Goal: Complete application form

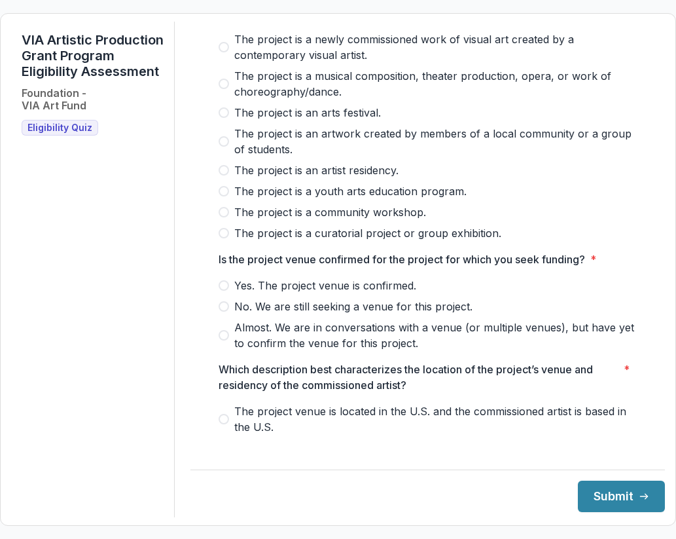
scroll to position [121, 0]
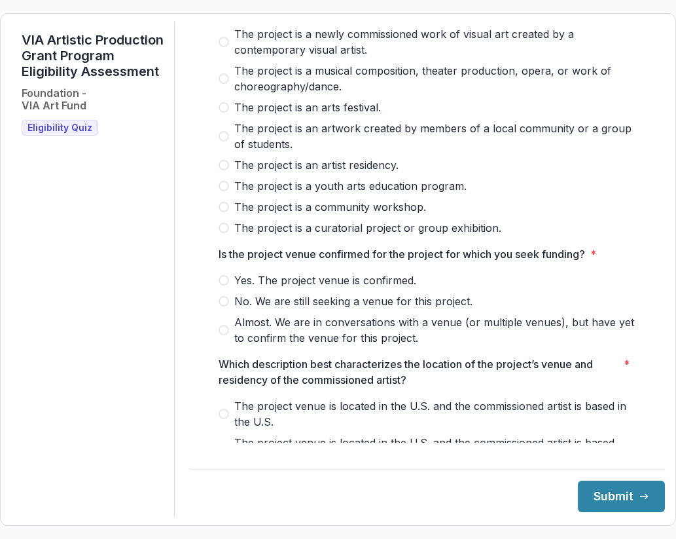
click at [412, 215] on span "The project is a community workshop." at bounding box center [330, 207] width 192 height 16
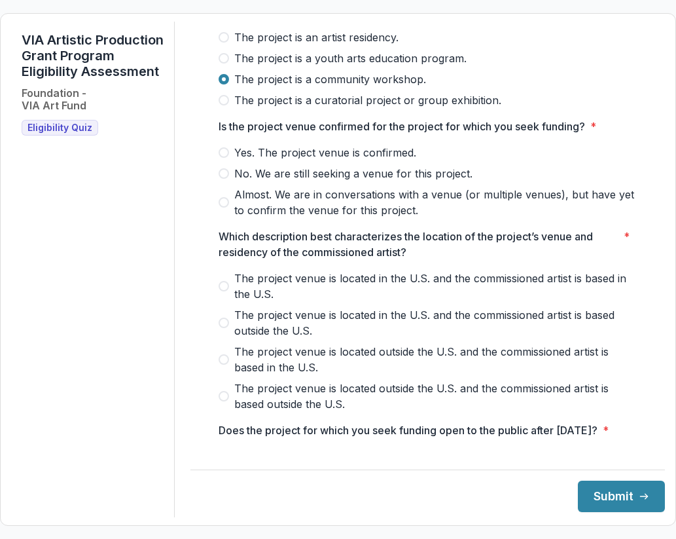
scroll to position [253, 0]
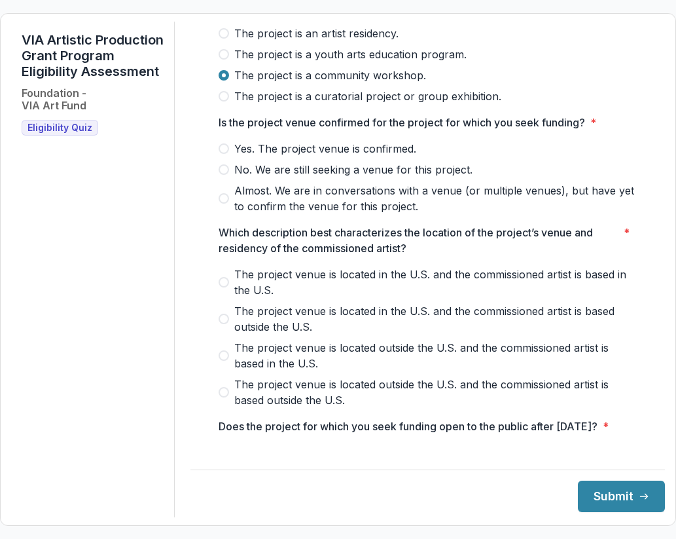
click at [417, 177] on span "No. We are still seeking a venue for this project." at bounding box center [353, 170] width 238 height 16
click at [373, 211] on span "Almost. We are in conversations with a venue (or multiple venues), but have yet…" at bounding box center [435, 198] width 403 height 31
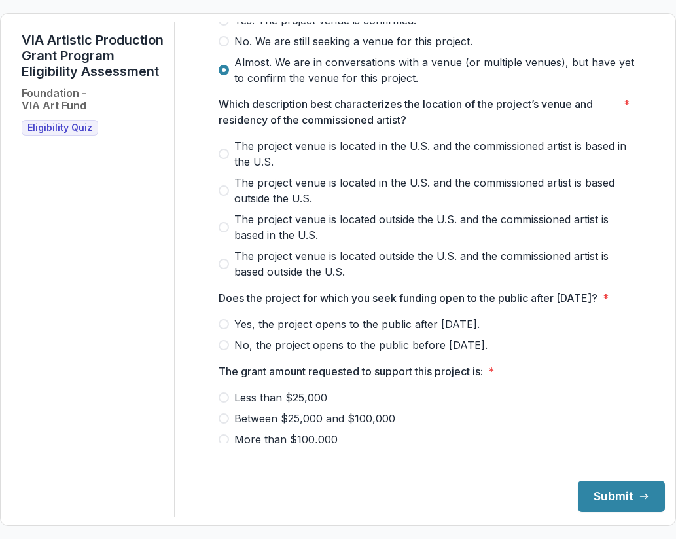
scroll to position [392, 0]
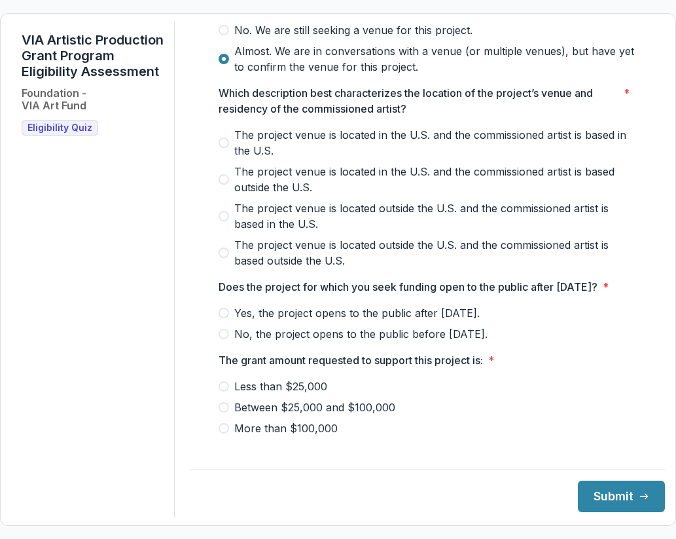
click at [238, 145] on span "The project venue is located in the U.S. and the commissioned artist is based i…" at bounding box center [435, 142] width 403 height 31
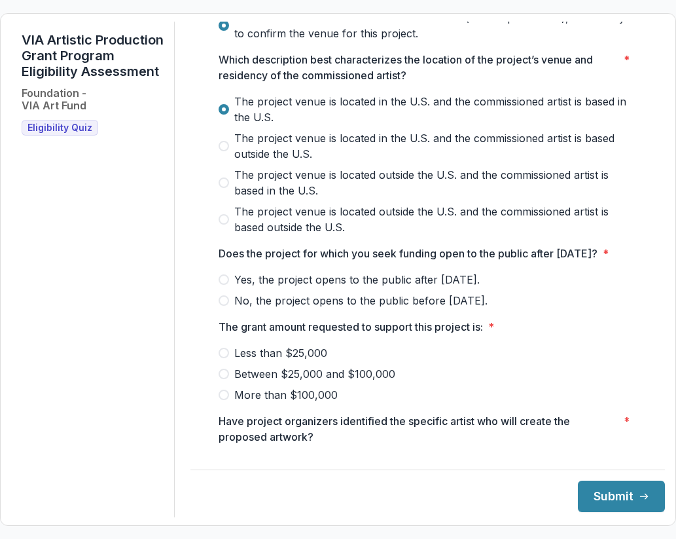
scroll to position [511, 0]
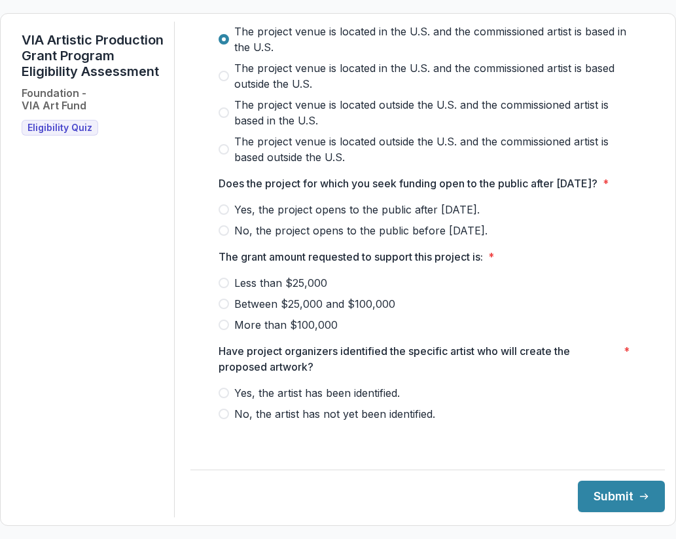
click at [457, 217] on span "Yes, the project opens to the public after [DATE]." at bounding box center [356, 210] width 245 height 16
click at [382, 312] on span "Between $25,000 and $100,000" at bounding box center [314, 304] width 161 height 16
click at [368, 401] on span "Yes, the artist has been identified." at bounding box center [317, 393] width 166 height 16
click at [639, 495] on icon "submit" at bounding box center [644, 496] width 10 height 10
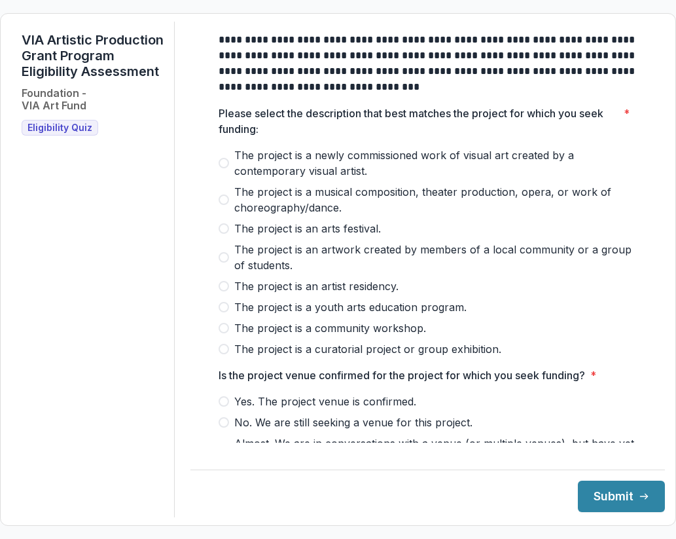
click at [350, 357] on span "The project is a curatorial project or group exhibition." at bounding box center [367, 349] width 267 height 16
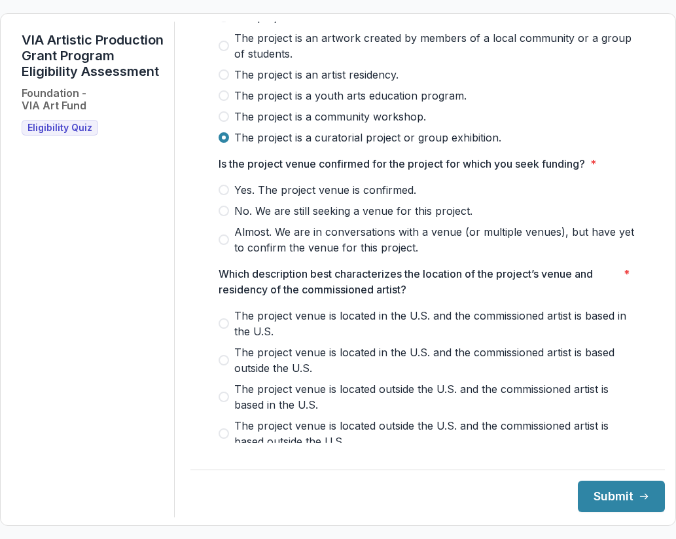
scroll to position [215, 0]
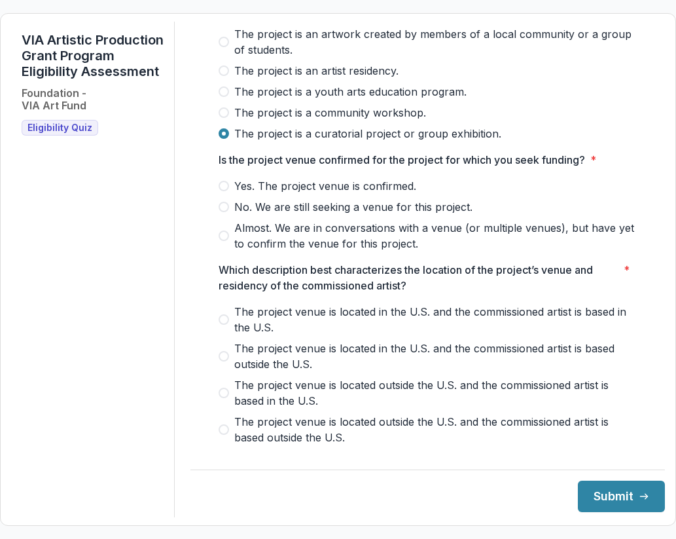
click at [357, 251] on span "Almost. We are in conversations with a venue (or multiple venues), but have yet…" at bounding box center [435, 235] width 403 height 31
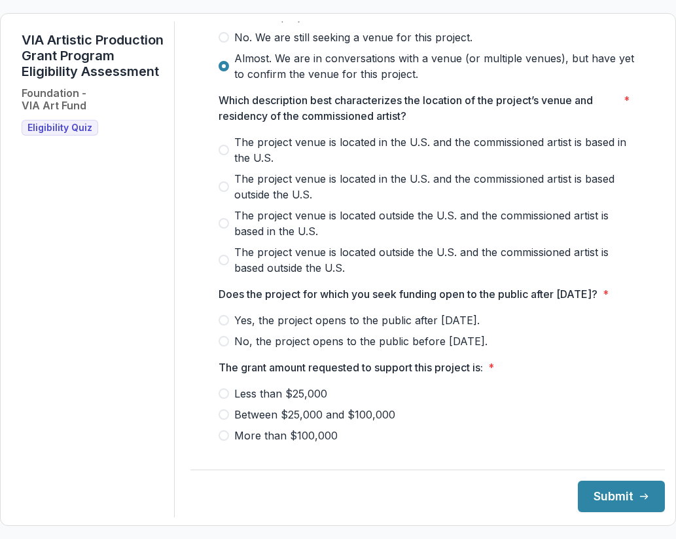
scroll to position [391, 0]
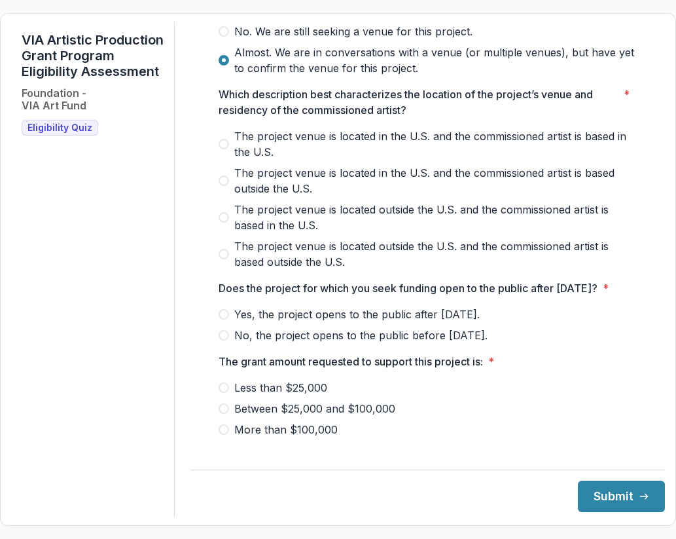
click at [367, 128] on div at bounding box center [428, 125] width 419 height 5
click at [367, 145] on span "The project venue is located in the U.S. and the commissioned artist is based i…" at bounding box center [435, 143] width 403 height 31
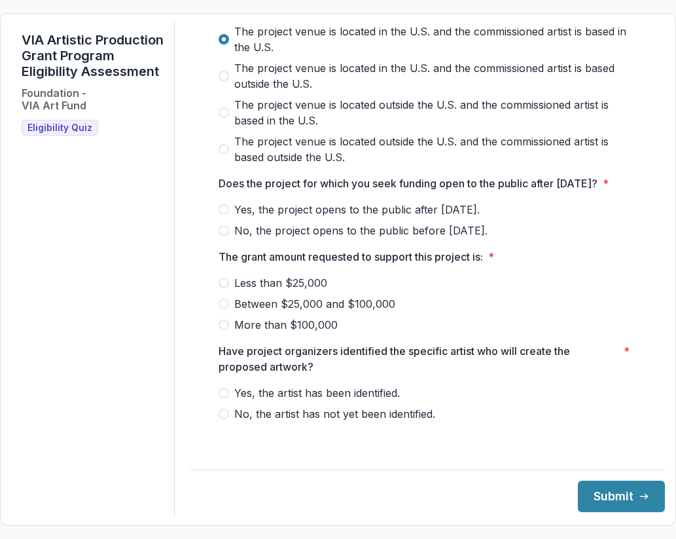
scroll to position [511, 0]
click at [400, 238] on span "No, the project opens to the public before [DATE]." at bounding box center [360, 231] width 253 height 16
click at [261, 301] on div "Less than $25,000 Between $25,000 and $100,000 More than $100,000" at bounding box center [428, 304] width 419 height 58
click at [261, 291] on span "Less than $25,000" at bounding box center [280, 283] width 93 height 16
click at [288, 401] on span "Yes, the artist has been identified." at bounding box center [317, 393] width 166 height 16
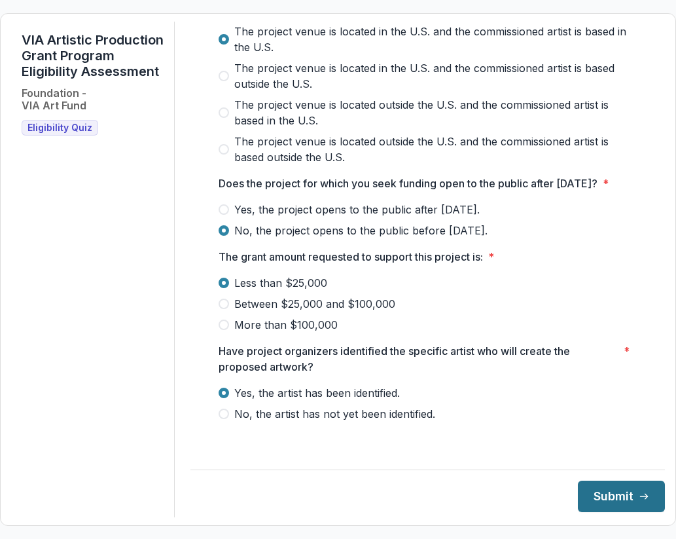
click at [599, 507] on button "Submit" at bounding box center [621, 495] width 87 height 31
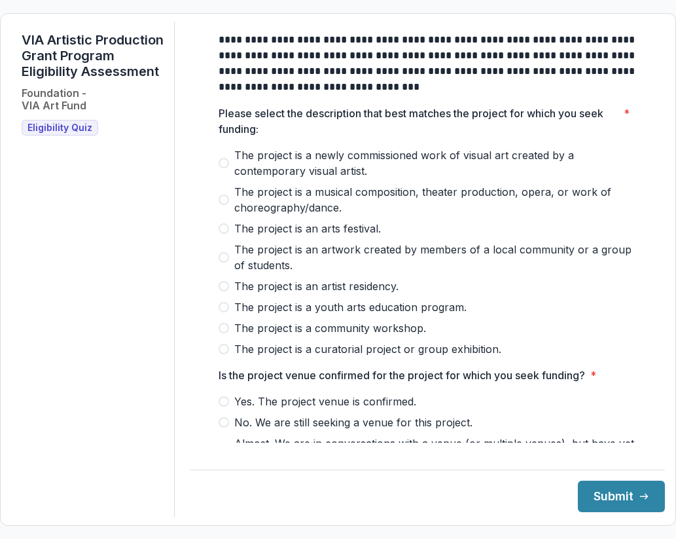
click at [327, 179] on span "The project is a newly commissioned work of visual art created by a contemporar…" at bounding box center [435, 162] width 403 height 31
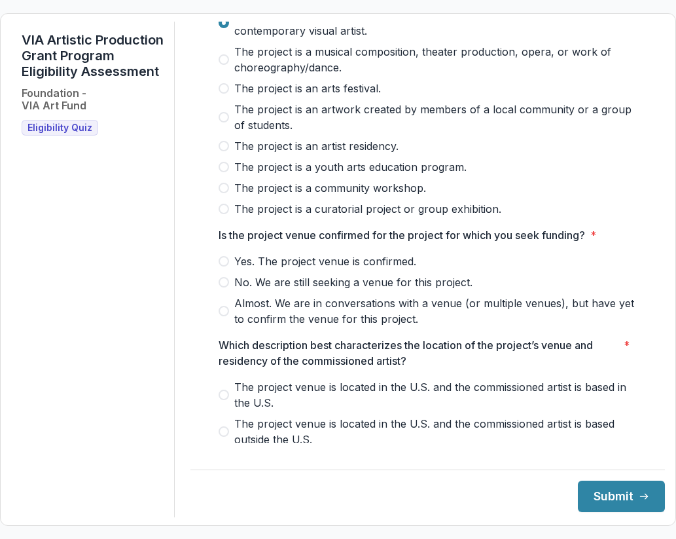
scroll to position [141, 0]
click at [396, 268] on span "Yes. The project venue is confirmed." at bounding box center [325, 261] width 182 height 16
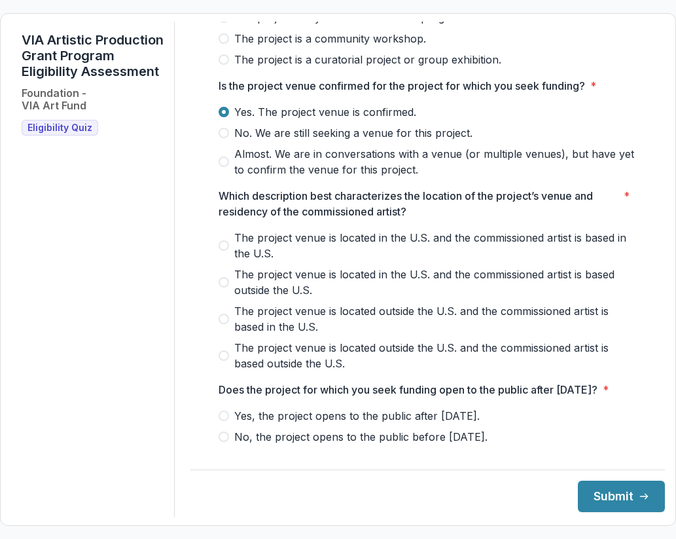
scroll to position [288, 0]
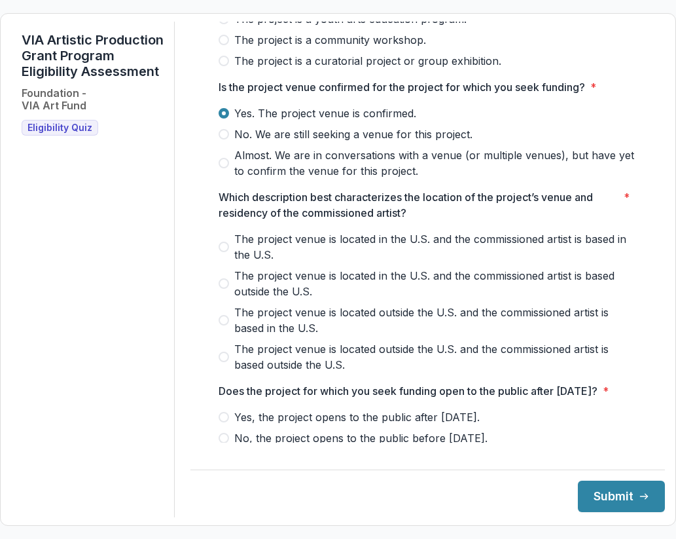
click at [383, 132] on div "Yes. The project venue is confirmed. No. We are still seeking a venue for this …" at bounding box center [428, 141] width 419 height 73
click at [382, 142] on span "No. We are still seeking a venue for this project." at bounding box center [353, 134] width 238 height 16
click at [288, 255] on span "The project venue is located in the U.S. and the commissioned artist is based i…" at bounding box center [435, 246] width 403 height 31
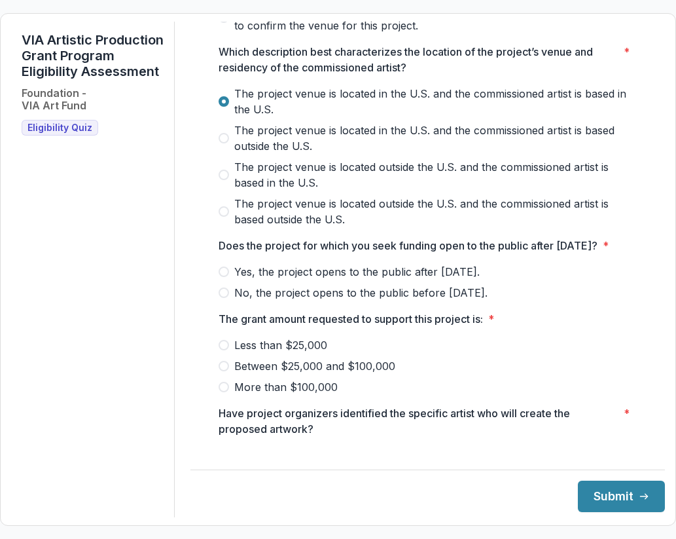
scroll to position [437, 0]
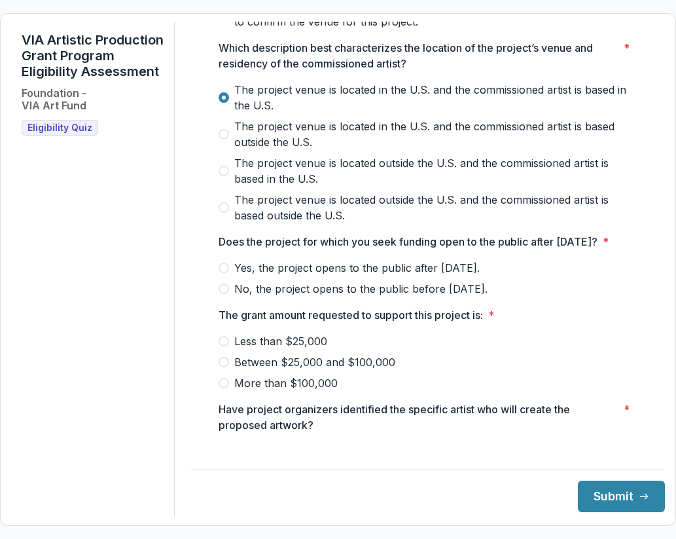
click at [279, 296] on span "No, the project opens to the public before [DATE]." at bounding box center [360, 289] width 253 height 16
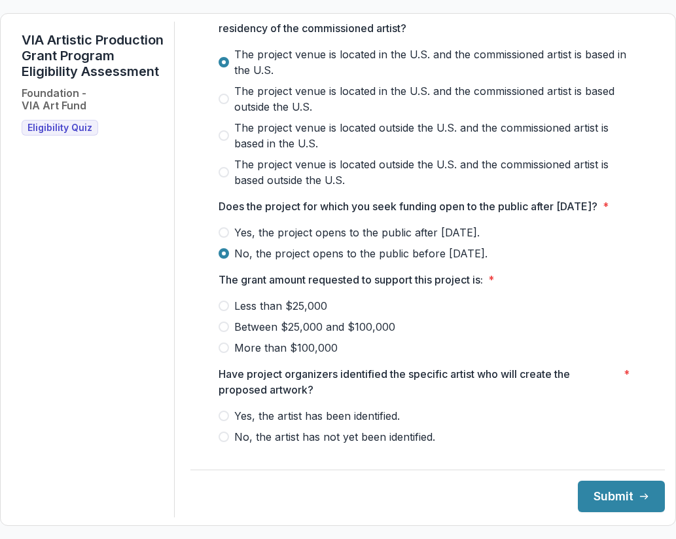
click at [277, 313] on span "Less than $25,000" at bounding box center [280, 306] width 93 height 16
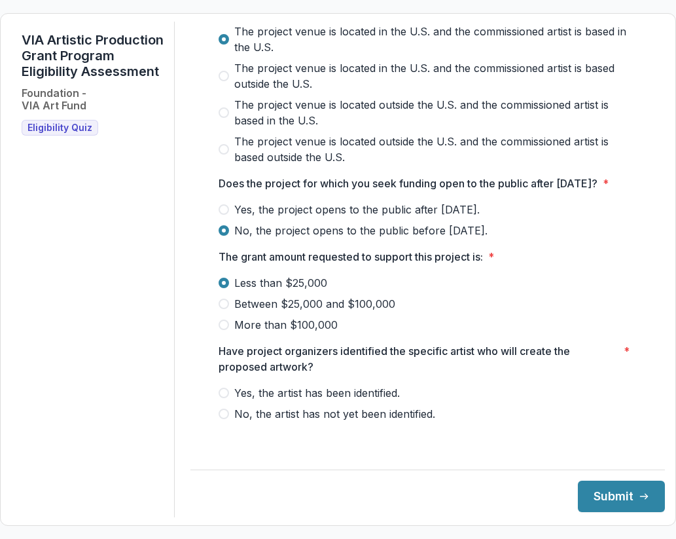
click at [283, 401] on span "Yes, the artist has been identified." at bounding box center [317, 393] width 166 height 16
click at [600, 499] on button "Submit" at bounding box center [621, 495] width 87 height 31
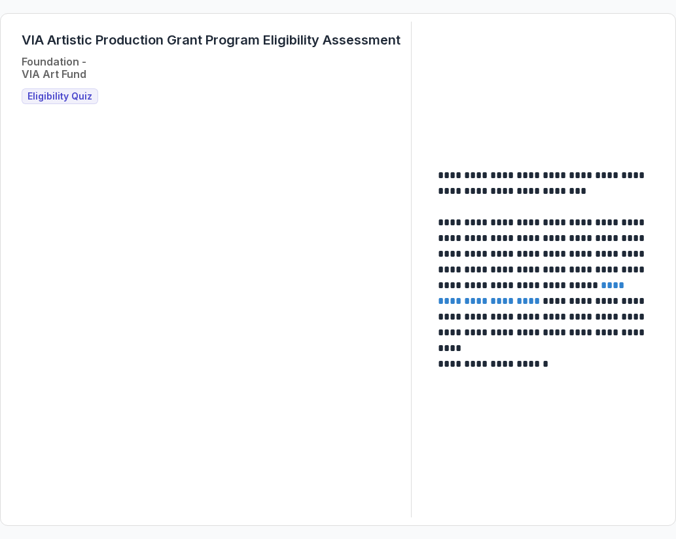
click at [557, 313] on p "**********" at bounding box center [544, 278] width 213 height 126
click at [556, 305] on link "**********" at bounding box center [532, 293] width 189 height 26
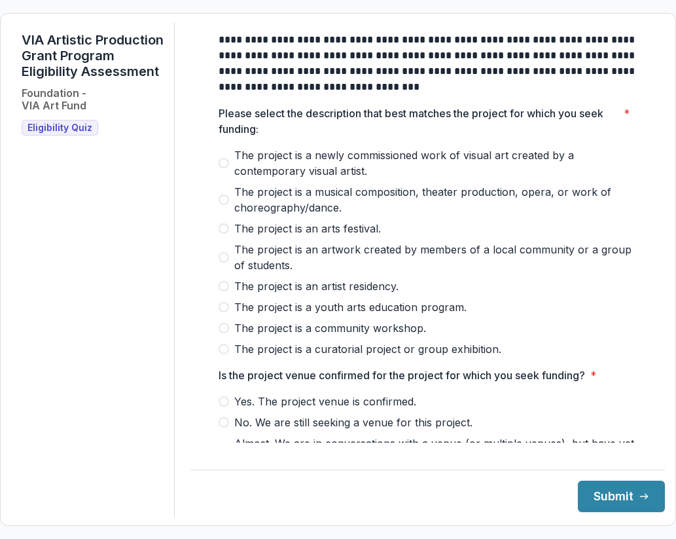
click at [344, 166] on span "The project is a newly commissioned work of visual art created by a contemporar…" at bounding box center [435, 162] width 403 height 31
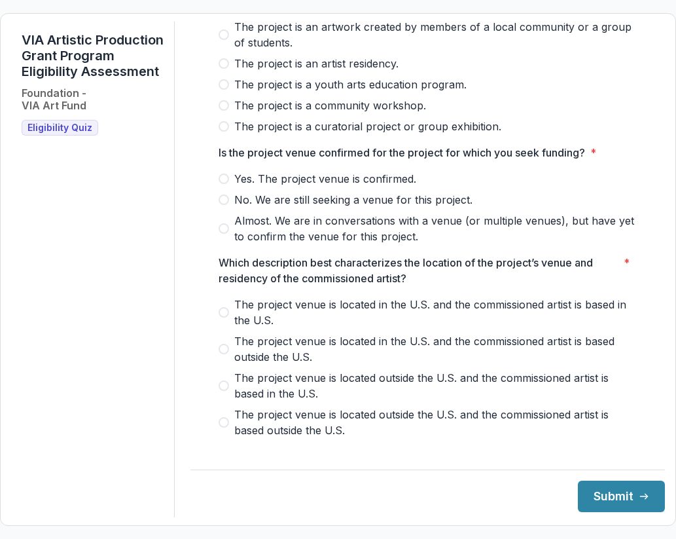
scroll to position [232, 0]
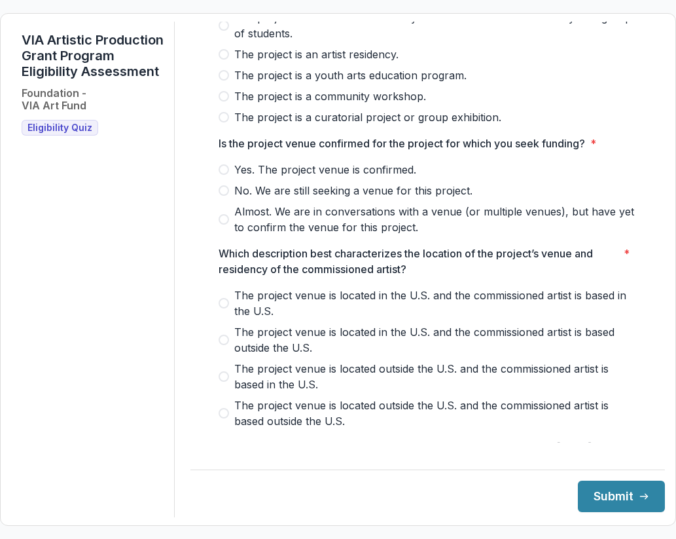
click at [338, 209] on div "Yes. The project venue is confirmed. No. We are still seeking a venue for this …" at bounding box center [428, 198] width 419 height 73
click at [340, 198] on span "No. We are still seeking a venue for this project." at bounding box center [353, 191] width 238 height 16
click at [322, 228] on span "Almost. We are in conversations with a venue (or multiple venues), but have yet…" at bounding box center [435, 219] width 403 height 31
click at [292, 304] on span "The project venue is located in the U.S. and the commissioned artist is based i…" at bounding box center [435, 302] width 403 height 31
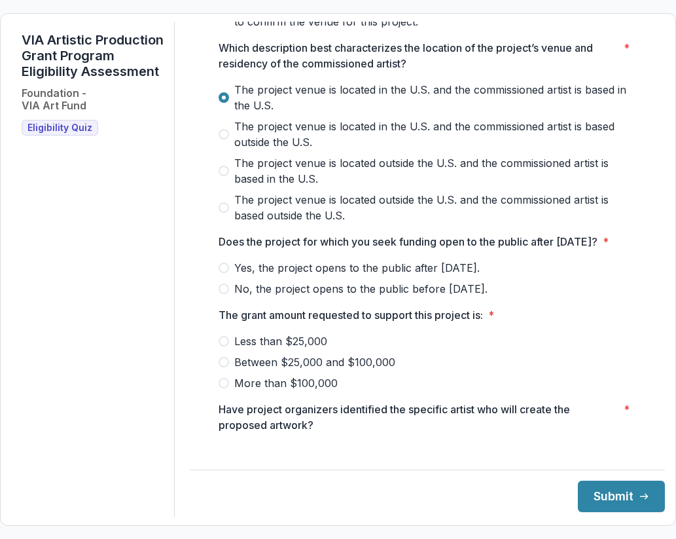
scroll to position [433, 0]
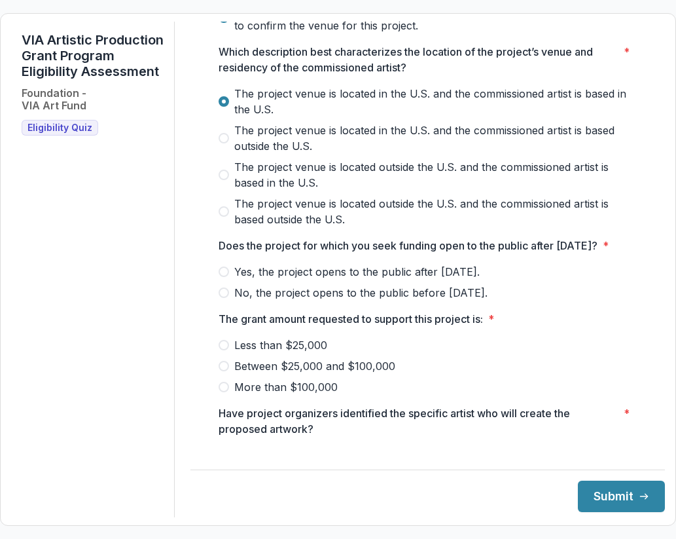
click at [289, 300] on span "No, the project opens to the public before [DATE]." at bounding box center [360, 293] width 253 height 16
click at [260, 374] on span "Between $25,000 and $100,000" at bounding box center [314, 366] width 161 height 16
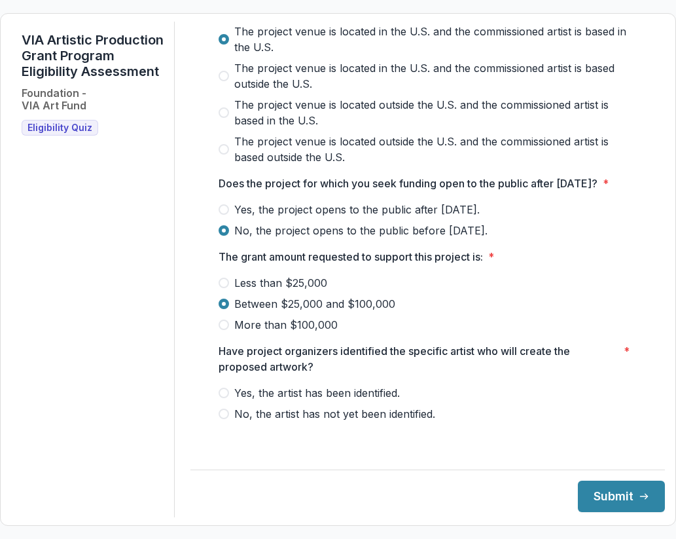
click at [402, 399] on label "Yes, the artist has been identified." at bounding box center [428, 393] width 419 height 16
click at [643, 504] on button "Submit" at bounding box center [621, 495] width 87 height 31
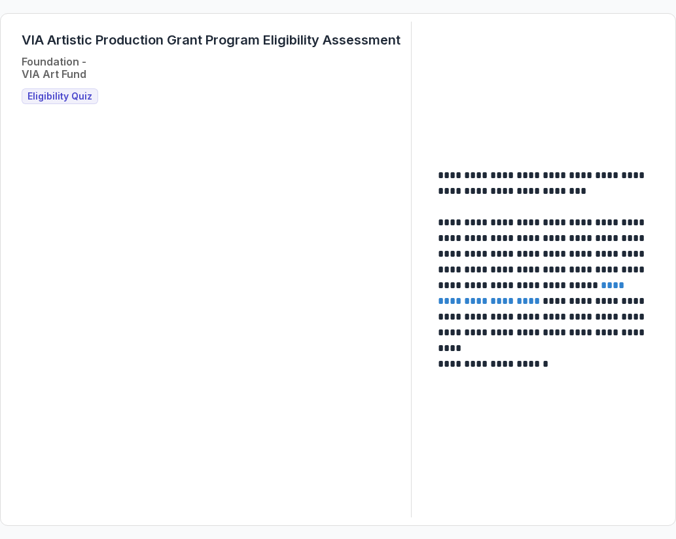
click at [546, 298] on link "**********" at bounding box center [532, 293] width 189 height 26
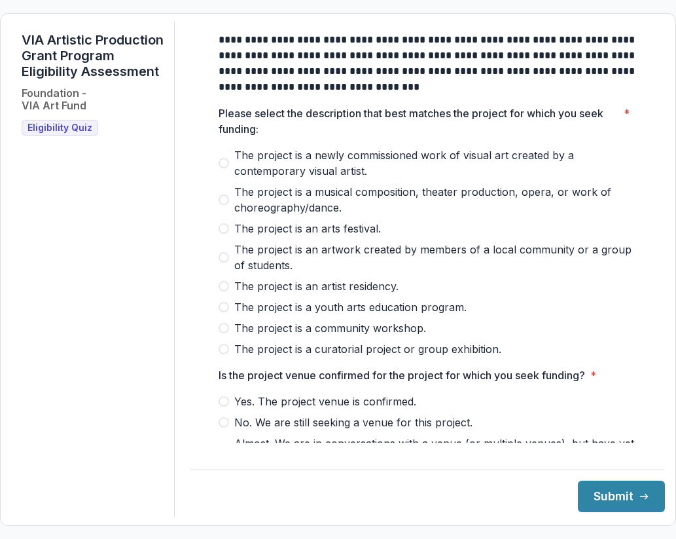
click at [243, 168] on span "The project is a newly commissioned work of visual art created by a contemporar…" at bounding box center [435, 162] width 403 height 31
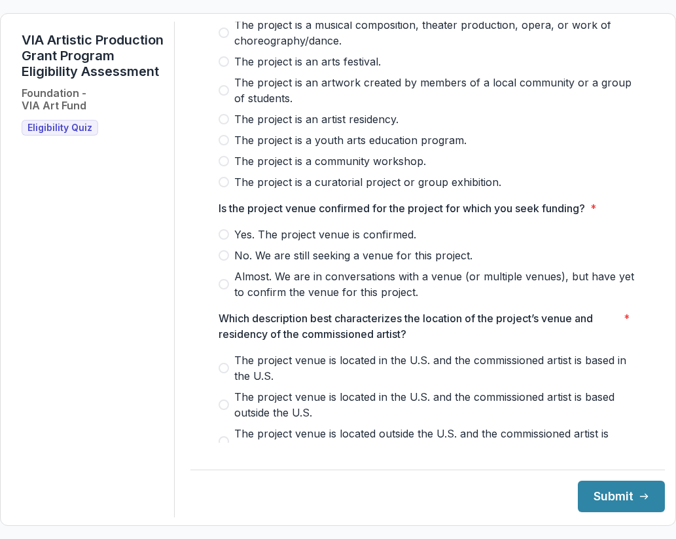
scroll to position [175, 0]
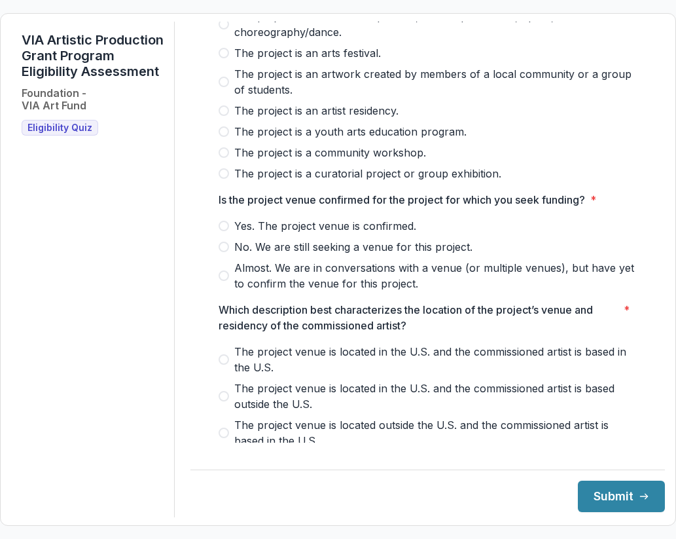
click at [271, 228] on span "Yes. The project venue is confirmed." at bounding box center [325, 226] width 182 height 16
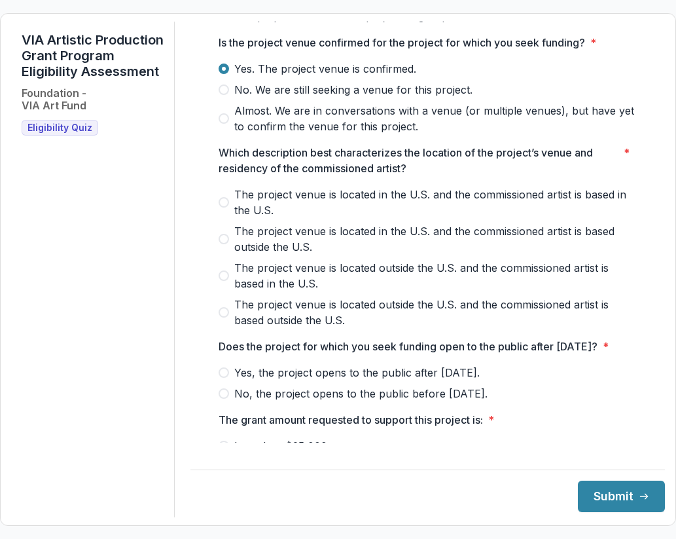
click at [271, 213] on span "The project venue is located in the U.S. and the commissioned artist is based i…" at bounding box center [435, 202] width 403 height 31
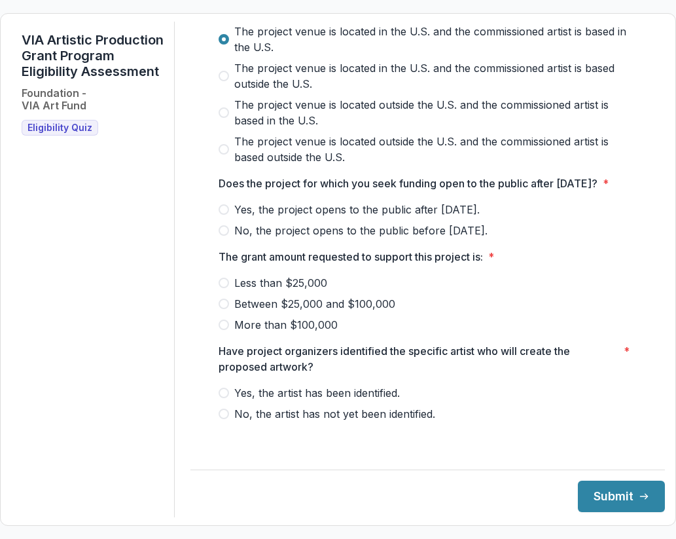
scroll to position [496, 0]
click at [268, 217] on span "Yes, the project opens to the public after [DATE]." at bounding box center [356, 210] width 245 height 16
click at [255, 312] on span "Between $25,000 and $100,000" at bounding box center [314, 304] width 161 height 16
click at [289, 401] on span "Yes, the artist has been identified." at bounding box center [317, 393] width 166 height 16
click at [598, 503] on button "Submit" at bounding box center [621, 495] width 87 height 31
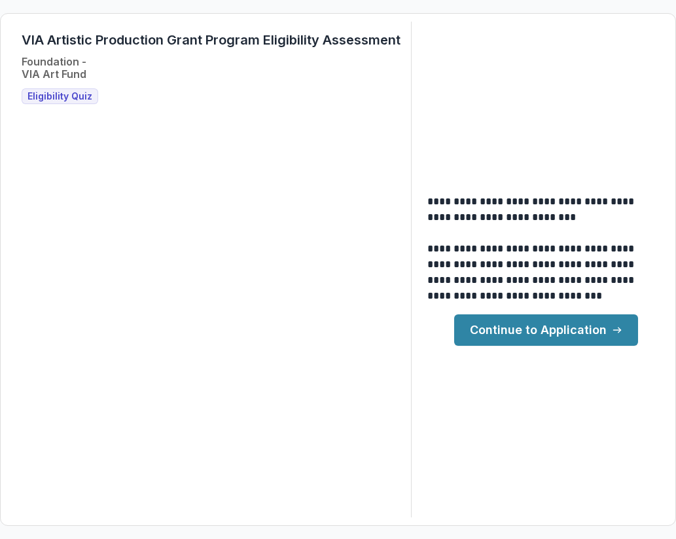
click at [556, 340] on link "Continue to Application" at bounding box center [546, 329] width 184 height 31
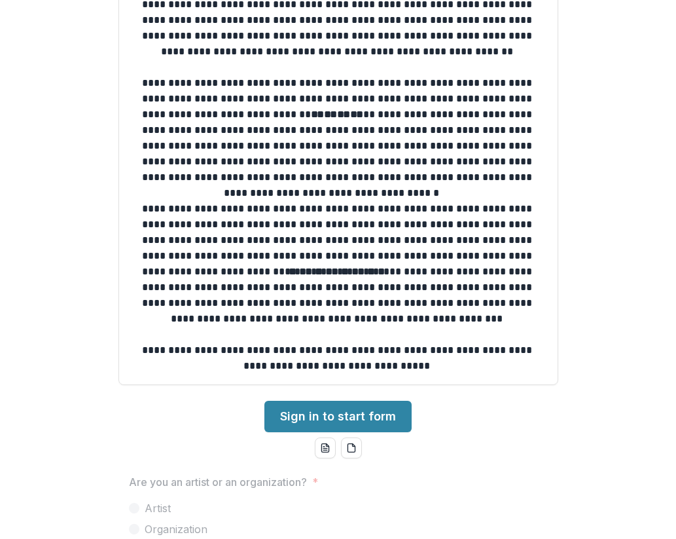
scroll to position [206, 0]
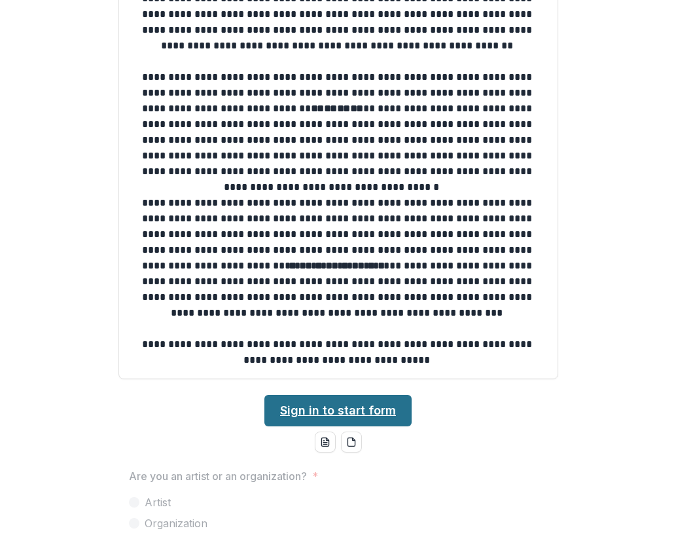
click at [396, 415] on link "Sign in to start form" at bounding box center [337, 410] width 147 height 31
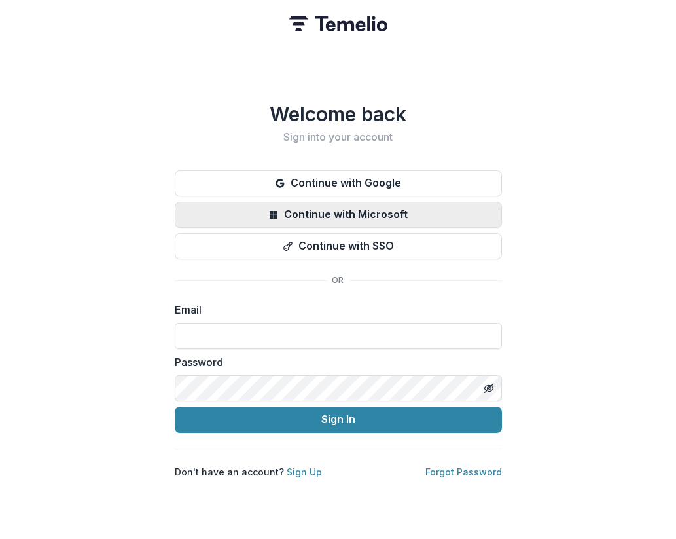
click at [410, 202] on button "Continue with Microsoft" at bounding box center [338, 215] width 327 height 26
